Goal: Information Seeking & Learning: Learn about a topic

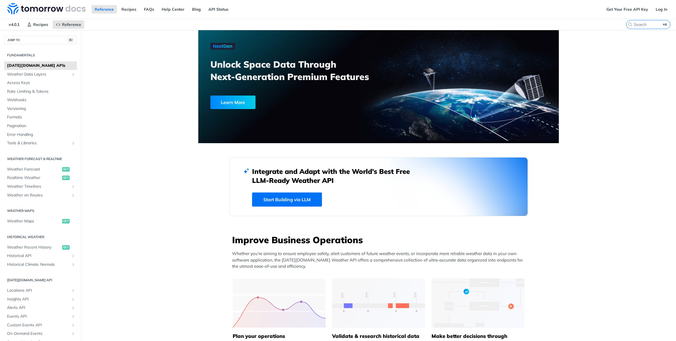
click at [22, 76] on span "Weather Data Layers" at bounding box center [38, 75] width 63 height 6
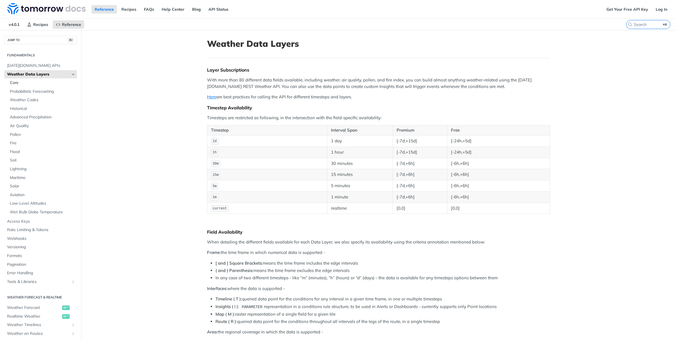
click at [16, 85] on span "Core" at bounding box center [43, 83] width 66 height 6
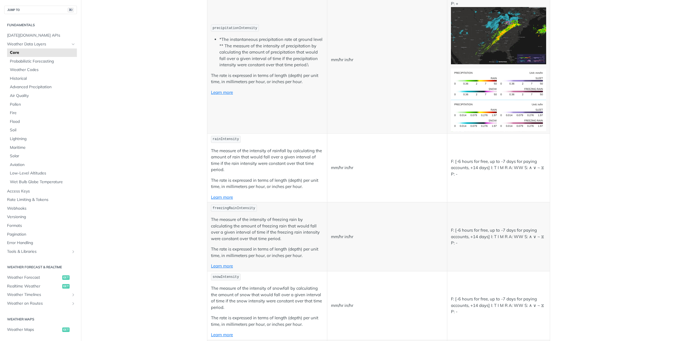
scroll to position [635, 0]
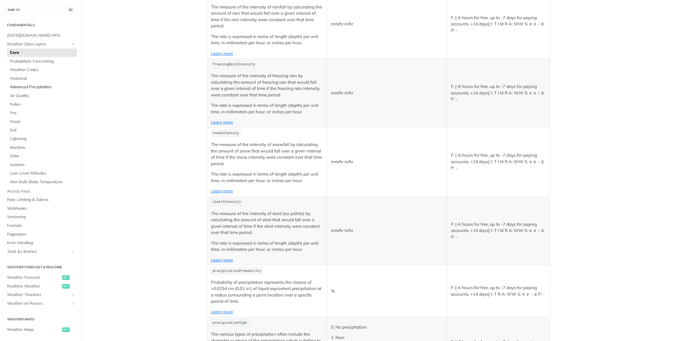
click at [29, 88] on span "Advanced Precipitation" at bounding box center [43, 87] width 66 height 6
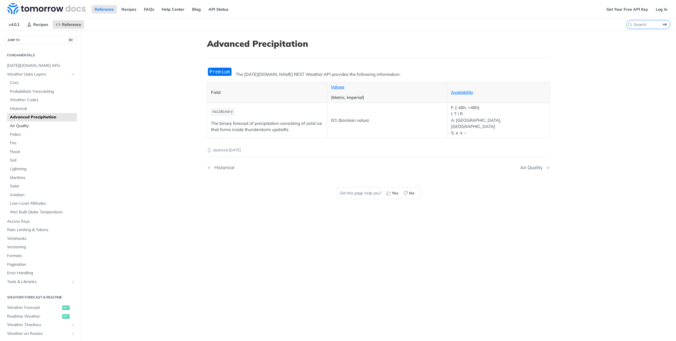
click at [26, 127] on span "Air Quality" at bounding box center [43, 126] width 66 height 6
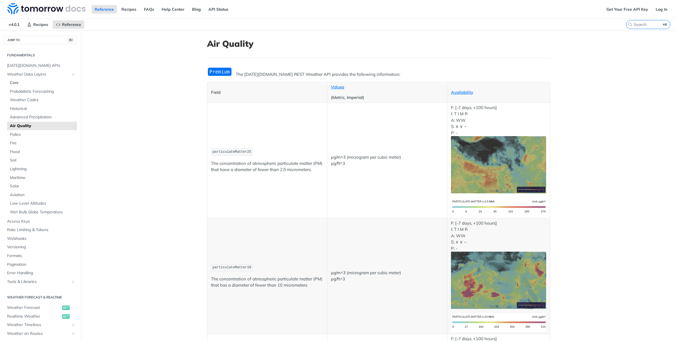
click at [18, 81] on span "Core" at bounding box center [43, 83] width 66 height 6
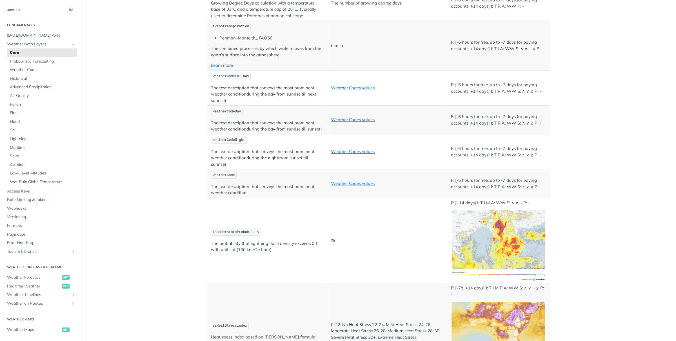
scroll to position [1919, 0]
